Goal: Information Seeking & Learning: Learn about a topic

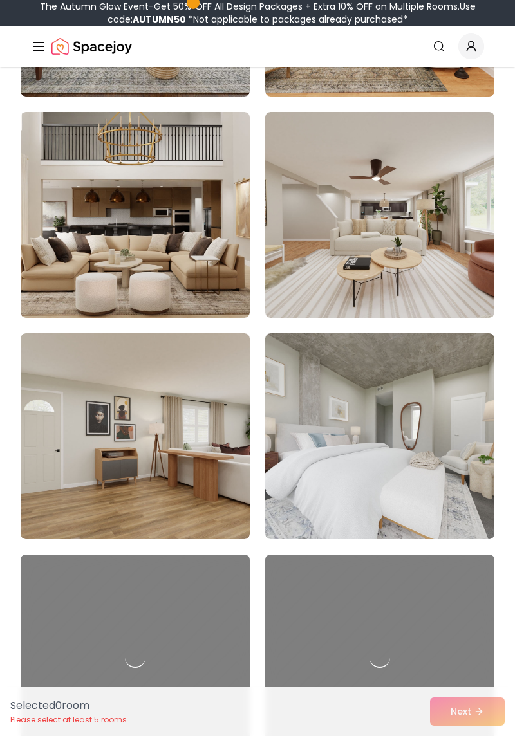
scroll to position [1899, 0]
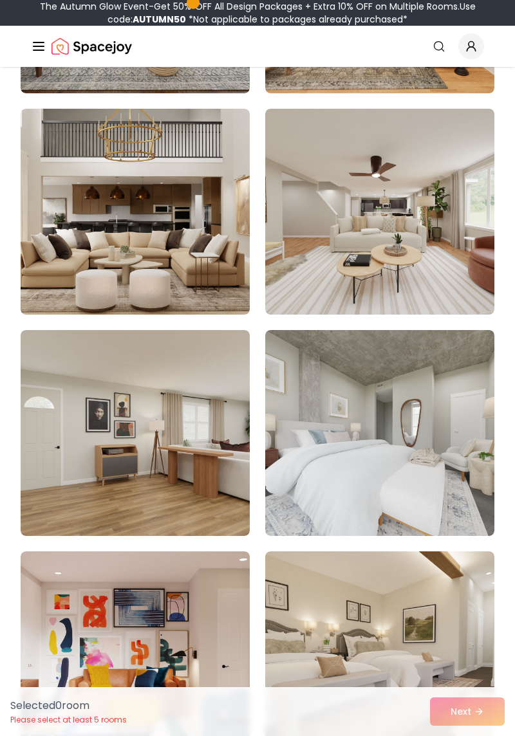
click at [456, 473] on img at bounding box center [379, 433] width 229 height 206
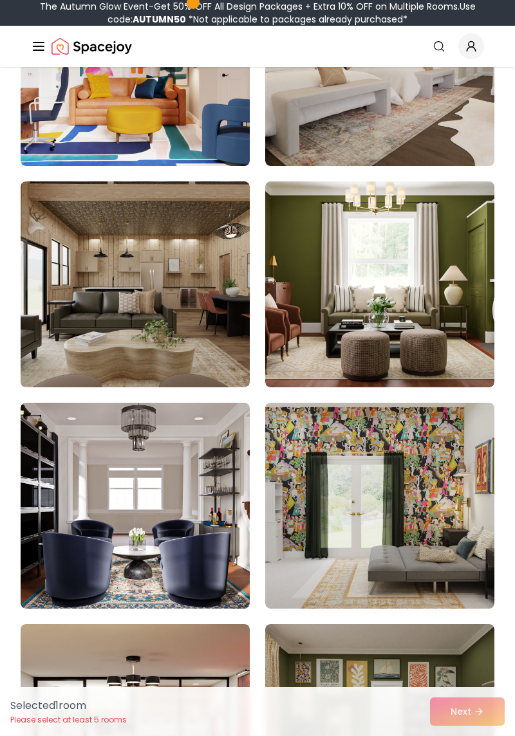
scroll to position [2486, 0]
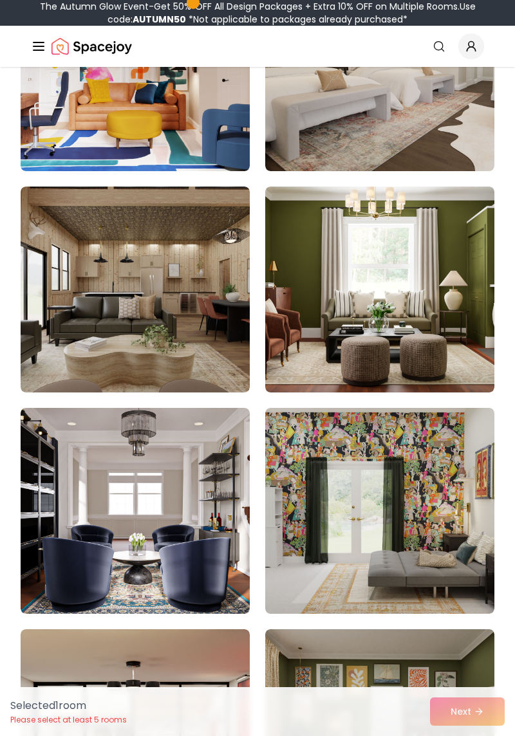
click at [55, 293] on img at bounding box center [135, 290] width 229 height 206
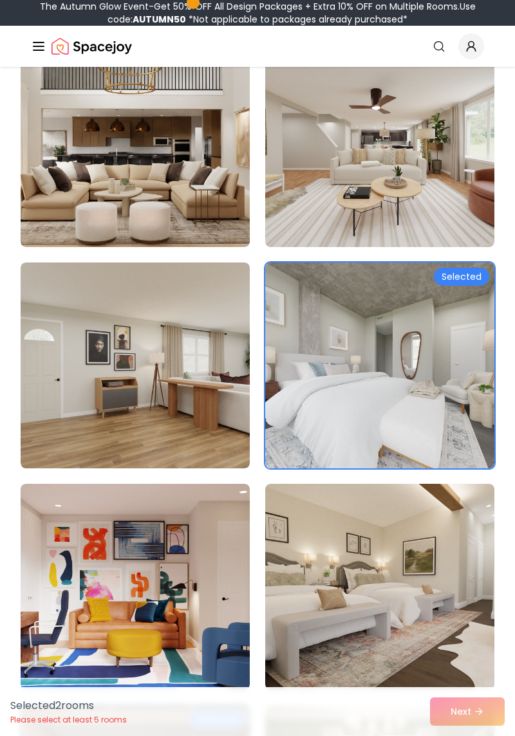
click at [57, 326] on img at bounding box center [135, 366] width 229 height 206
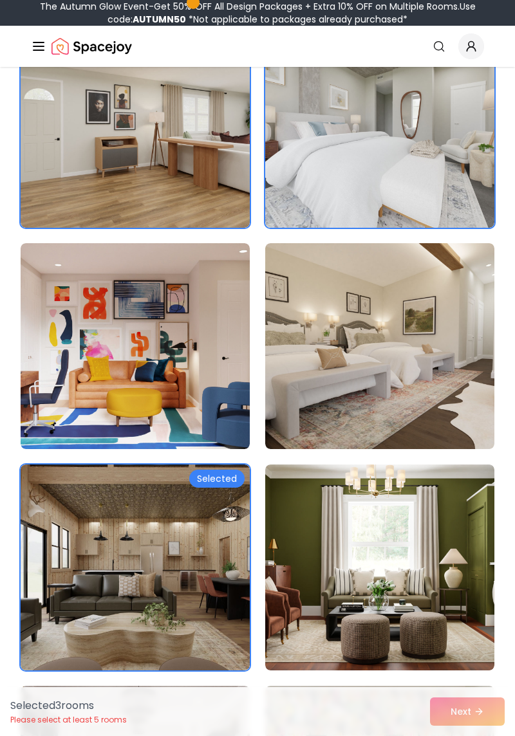
click at [451, 341] on img at bounding box center [379, 346] width 229 height 206
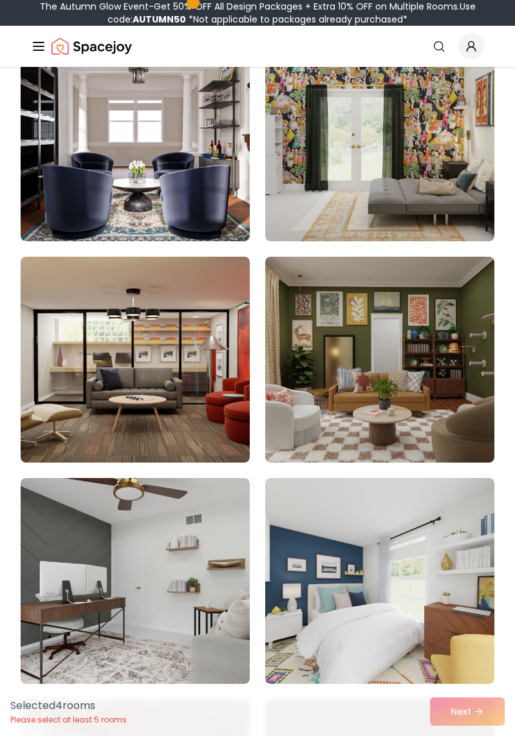
scroll to position [2855, 0]
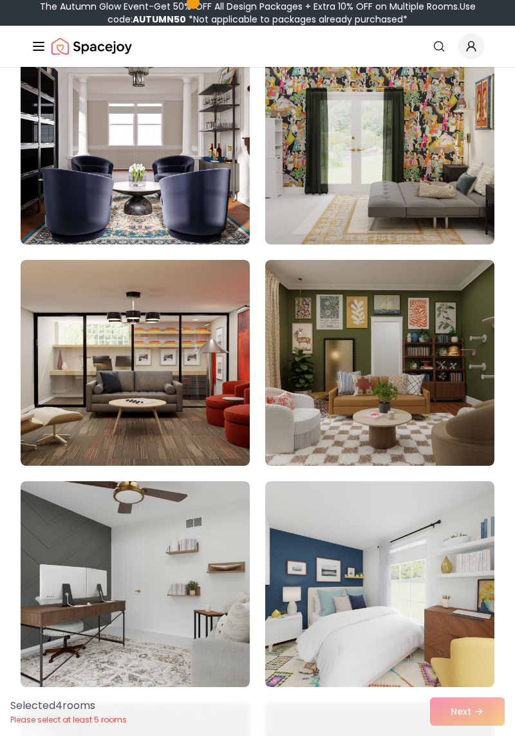
click at [44, 203] on img at bounding box center [135, 142] width 229 height 206
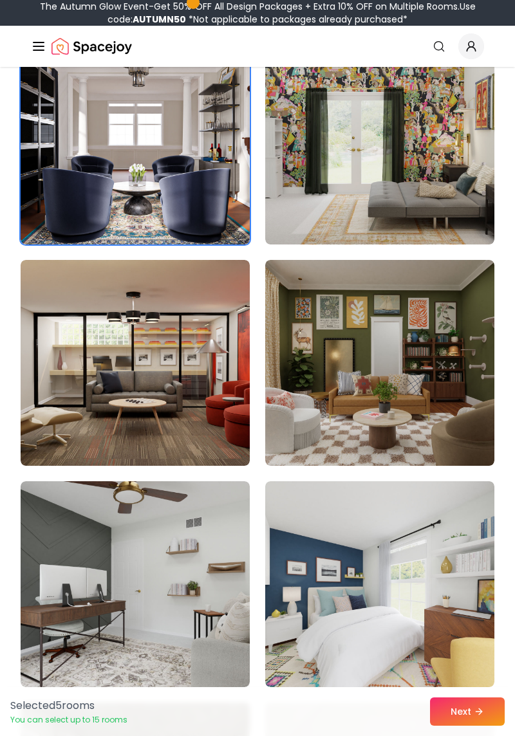
click at [55, 348] on img at bounding box center [135, 363] width 229 height 206
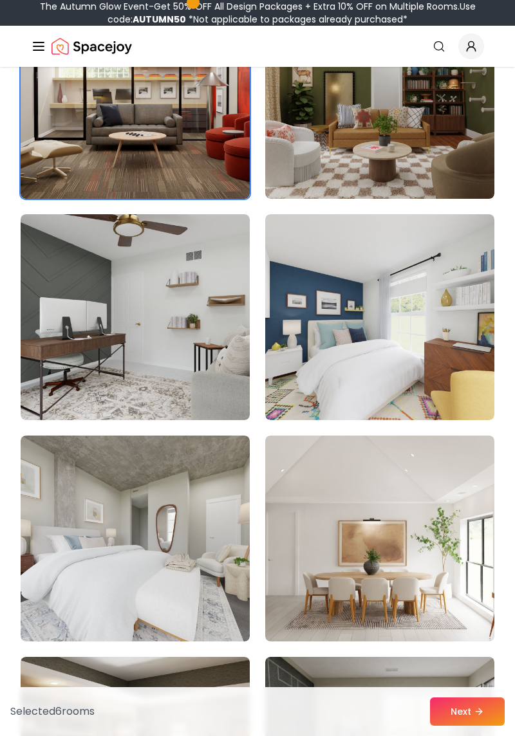
click at [50, 306] on img at bounding box center [135, 317] width 229 height 206
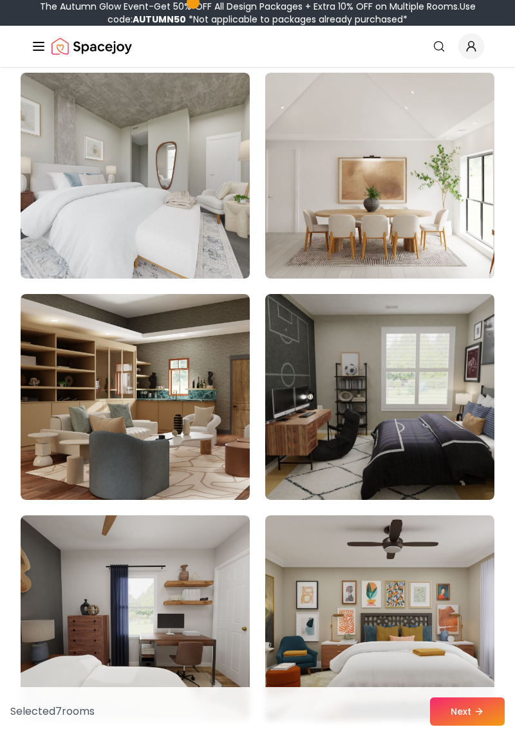
click at [424, 584] on img at bounding box center [379, 619] width 229 height 206
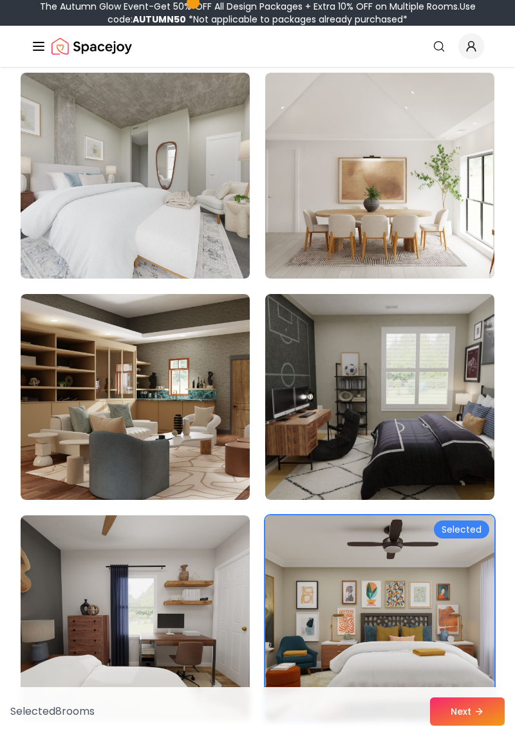
click at [42, 317] on img at bounding box center [135, 397] width 229 height 206
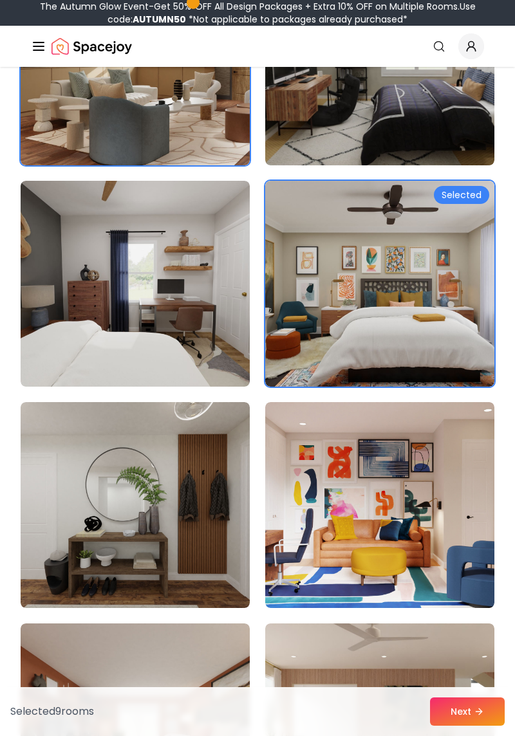
scroll to position [3880, 0]
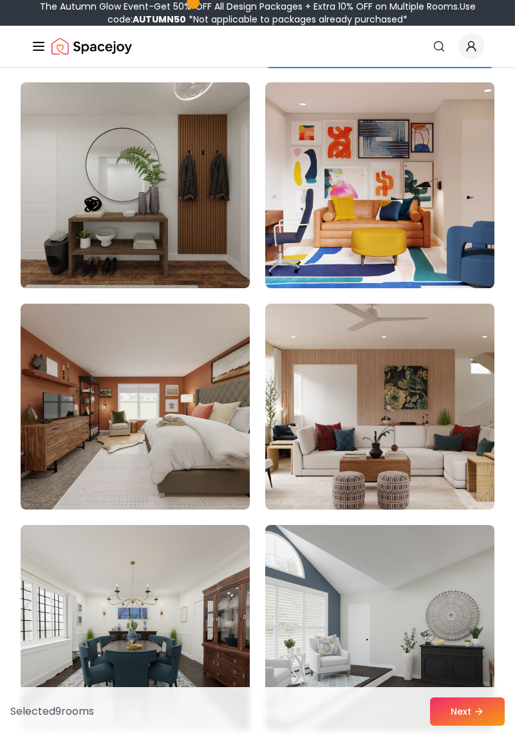
click at [41, 227] on img at bounding box center [135, 185] width 229 height 206
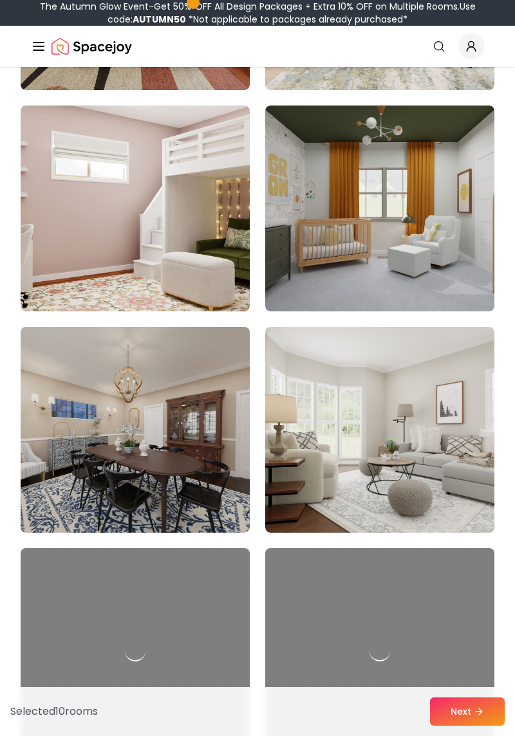
click at [405, 430] on img at bounding box center [379, 430] width 229 height 206
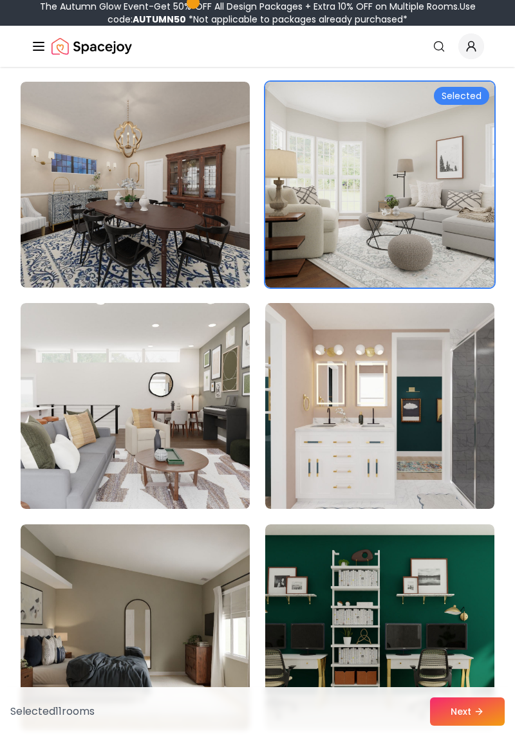
click at [466, 726] on button "Next" at bounding box center [467, 712] width 75 height 28
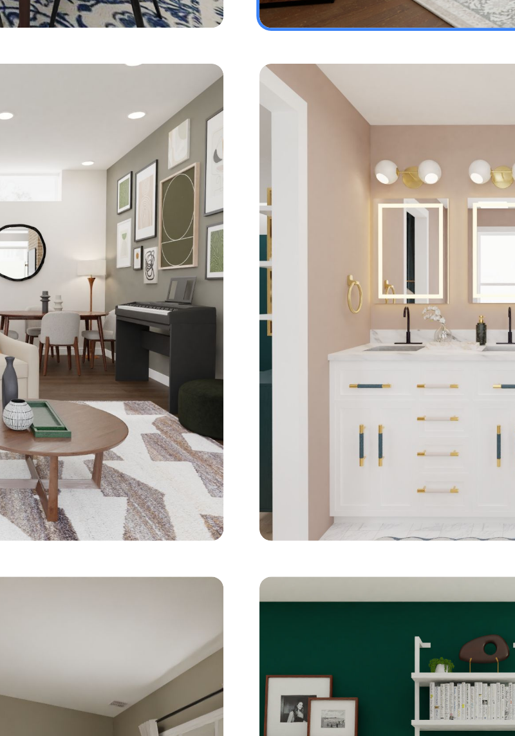
scroll to position [5503, 0]
